Goal: Communication & Community: Answer question/provide support

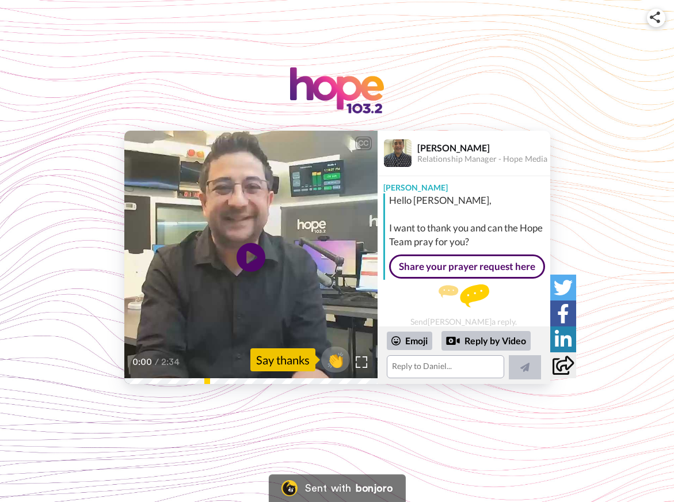
click at [415, 316] on div "Send [PERSON_NAME] a reply." at bounding box center [464, 306] width 173 height 42
click at [266, 307] on video at bounding box center [250, 257] width 253 height 253
click at [426, 369] on textarea at bounding box center [446, 366] width 118 height 23
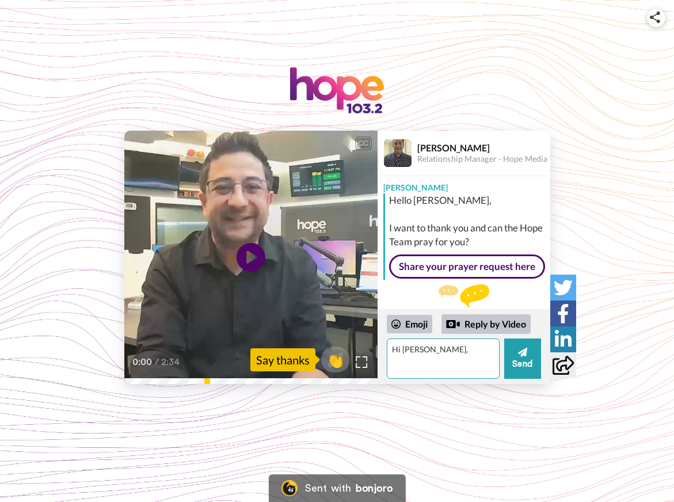
type textarea "Hi [PERSON_NAME],"
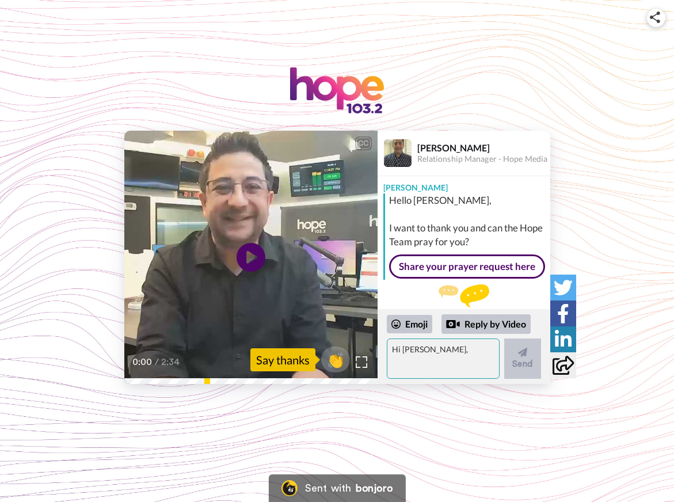
scroll to position [58, 0]
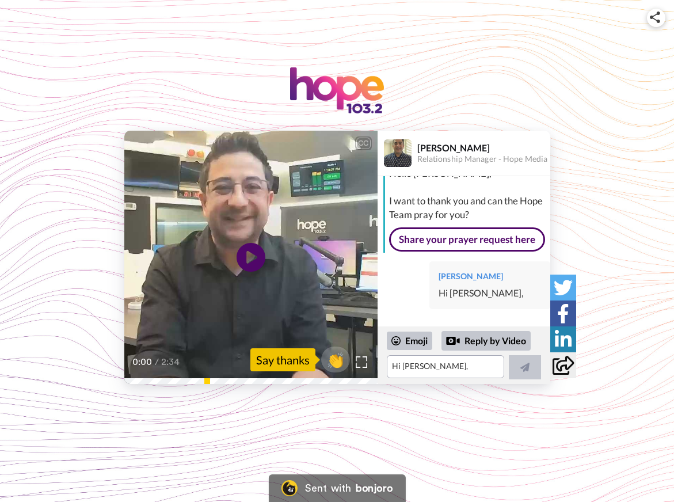
click at [476, 278] on div "[PERSON_NAME] Hi [PERSON_NAME]," at bounding box center [490, 285] width 121 height 48
click at [428, 367] on textarea "Hi [PERSON_NAME]," at bounding box center [446, 366] width 118 height 23
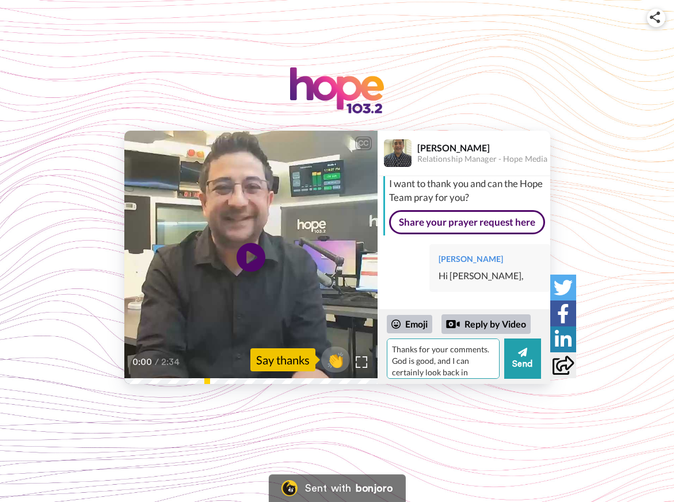
scroll to position [10, 0]
click at [403, 373] on textarea "Thanks for your comments. God is good, and I can certainly look back in cleebra…" at bounding box center [443, 359] width 113 height 40
click at [445, 373] on textarea "Thanks for your comments. God is good, and I can certainly look back in celebra…" at bounding box center [443, 359] width 113 height 40
click at [446, 363] on textarea "Thanks for your comments. [DEMOGRAPHIC_DATA] is good, and I can certainly look …" at bounding box center [443, 359] width 113 height 40
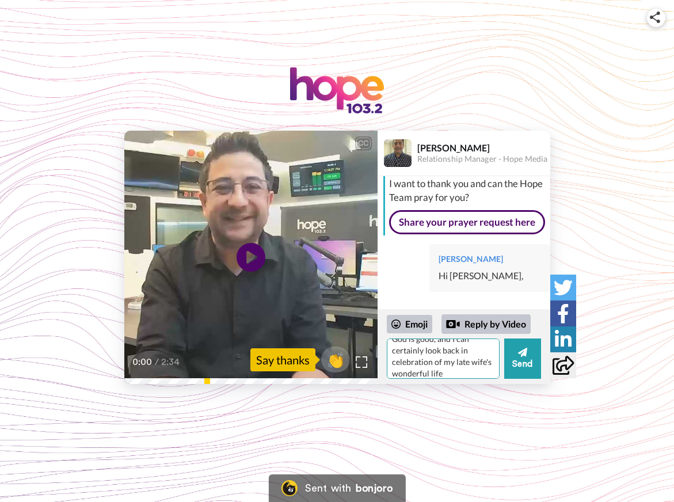
click at [465, 375] on textarea "Thanks for your comments. God is good, and I can certainly look back in celebra…" at bounding box center [443, 359] width 113 height 40
type textarea "Thanks for your comments. God is good, and I can certainly look back in celebra…"
click at [522, 357] on icon at bounding box center [522, 353] width 9 height 12
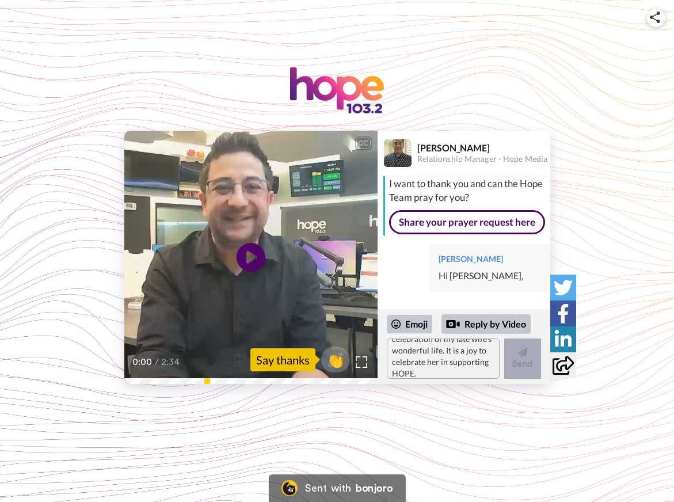
scroll to position [0, 0]
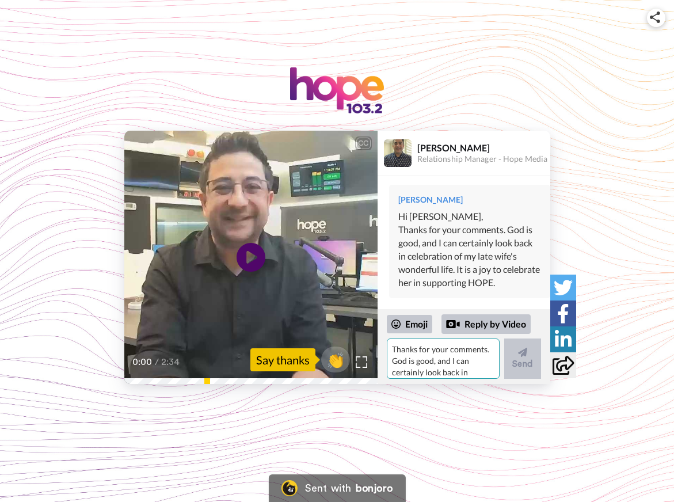
click at [452, 358] on textarea "Thanks for your comments. God is good, and I can certainly look back in celebra…" at bounding box center [443, 359] width 113 height 40
type textarea "[PERSON_NAME]"
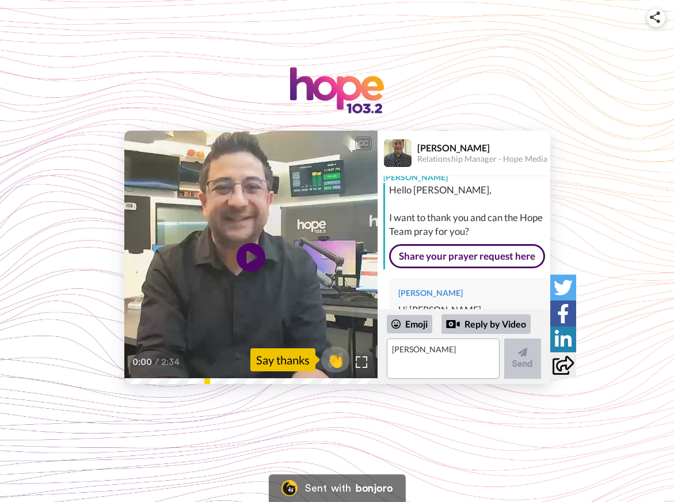
scroll to position [7, 0]
